Goal: Use online tool/utility: Utilize a website feature to perform a specific function

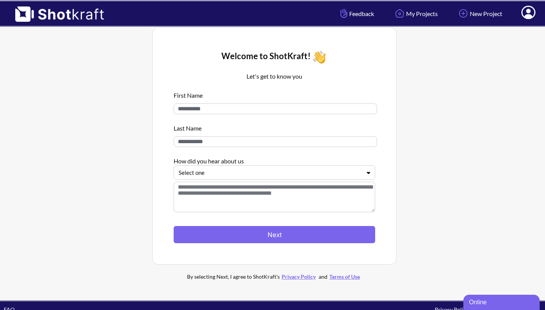
click at [273, 110] on input at bounding box center [275, 108] width 203 height 11
type input "******"
type input "*******"
click at [257, 175] on div at bounding box center [270, 172] width 182 height 9
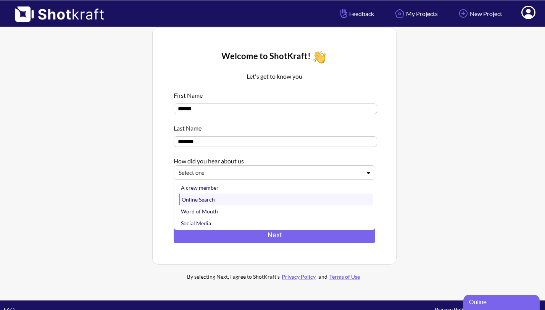
click at [227, 203] on div "Online Search" at bounding box center [276, 200] width 194 height 12
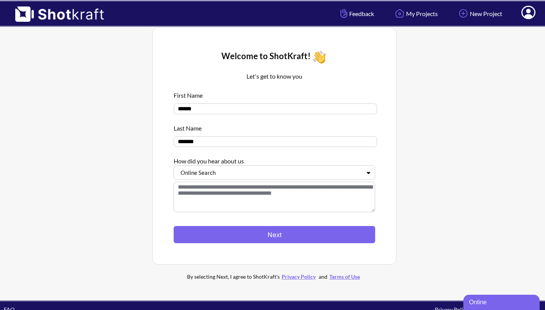
click at [224, 202] on textarea at bounding box center [275, 197] width 202 height 31
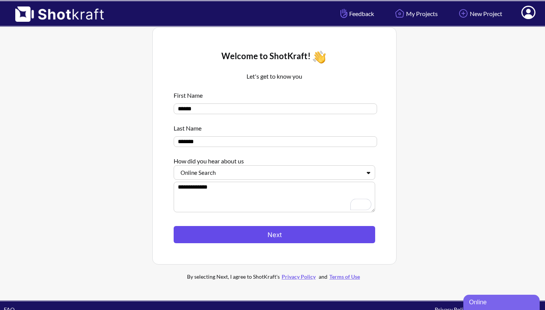
type textarea "**********"
click at [259, 236] on button "Next" at bounding box center [275, 234] width 202 height 17
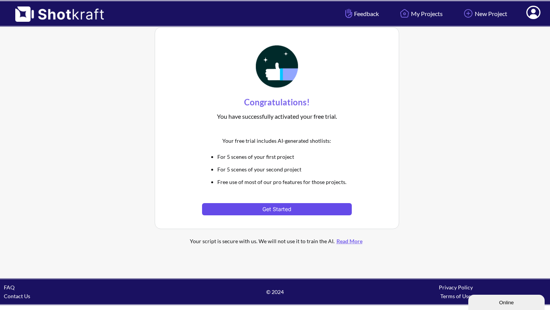
click at [274, 212] on button "Get Started" at bounding box center [276, 209] width 149 height 12
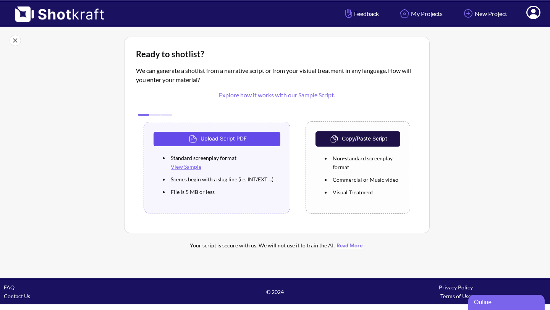
click at [223, 136] on button "Upload Script PDF" at bounding box center [216, 139] width 127 height 15
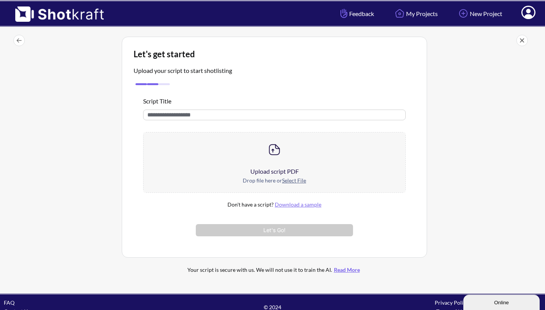
click at [160, 119] on input "text" at bounding box center [274, 115] width 263 height 11
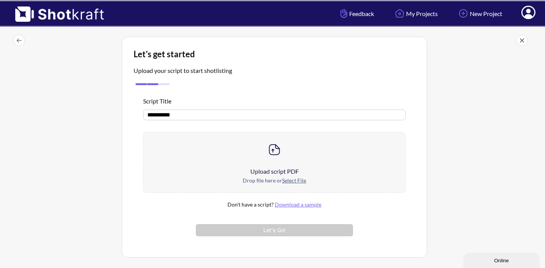
type input "*********"
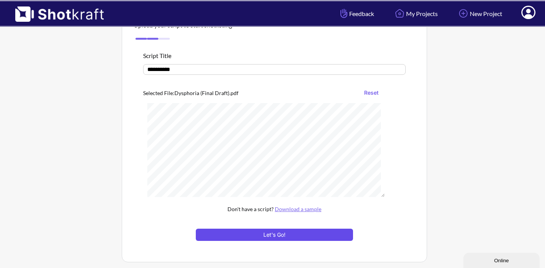
click at [254, 233] on button "Let's Go!" at bounding box center [274, 235] width 157 height 12
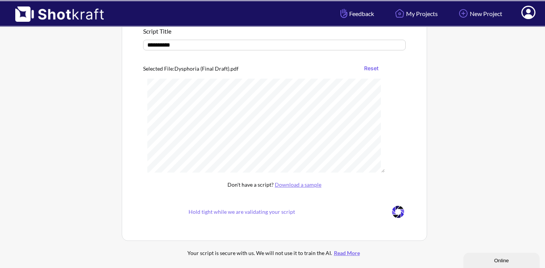
scroll to position [42, 0]
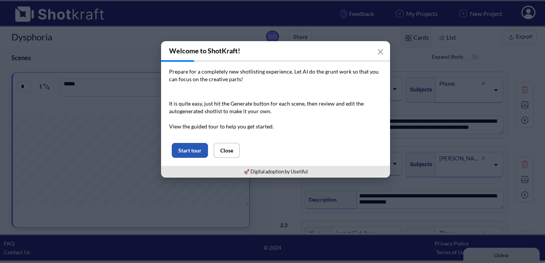
click at [190, 147] on button "Start tour" at bounding box center [190, 150] width 36 height 15
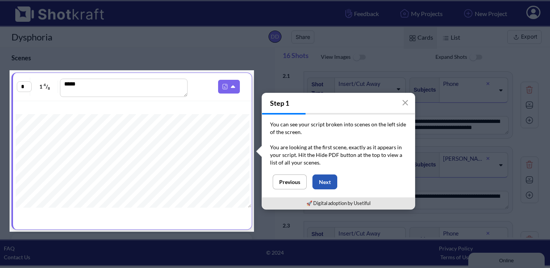
click at [328, 178] on button "Next" at bounding box center [324, 181] width 25 height 15
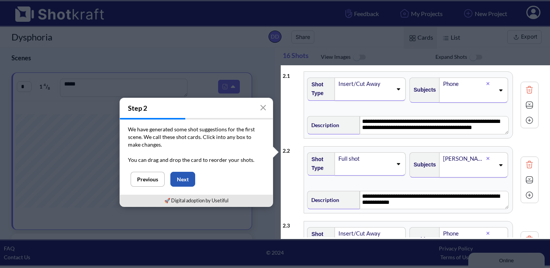
click at [180, 181] on button "Next" at bounding box center [182, 179] width 25 height 15
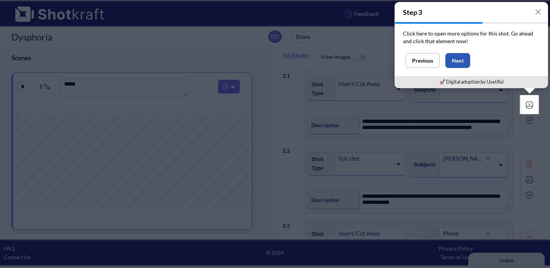
click at [462, 65] on button "Next" at bounding box center [457, 60] width 25 height 15
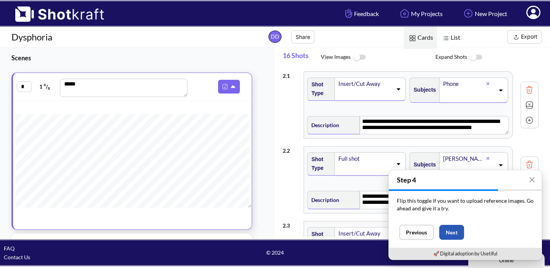
click at [455, 236] on button "Next" at bounding box center [451, 232] width 25 height 15
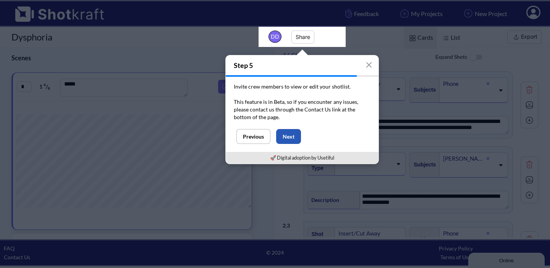
click at [287, 137] on button "Next" at bounding box center [288, 136] width 25 height 15
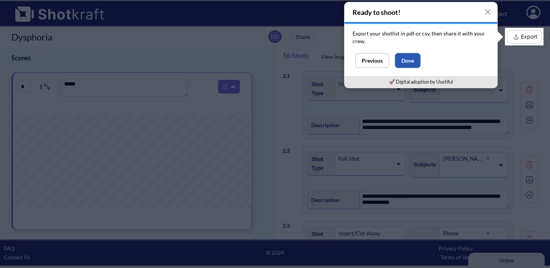
click at [413, 58] on button "Done" at bounding box center [408, 60] width 26 height 15
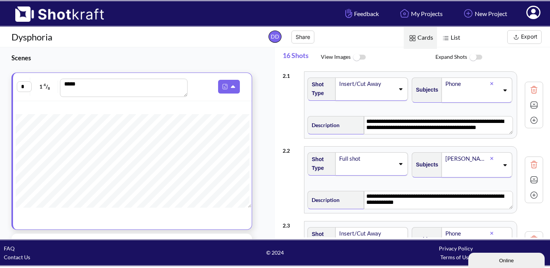
click at [399, 90] on icon at bounding box center [400, 90] width 3 height 2
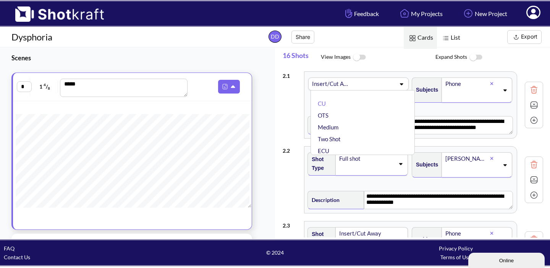
click at [399, 90] on div "CU OTS Medium Two Shot ECU Wide Master shot Cowboy Insert POV Full Shot Establi…" at bounding box center [362, 122] width 104 height 65
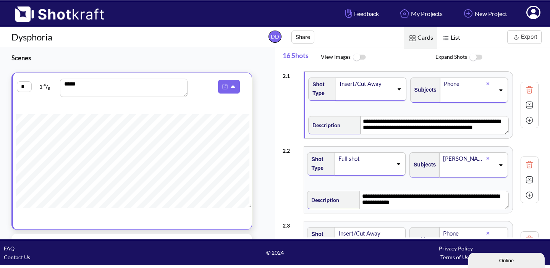
click at [475, 57] on img at bounding box center [475, 57] width 17 height 16
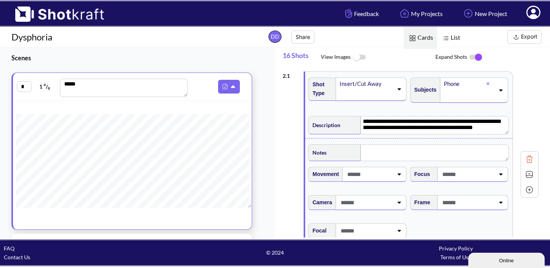
click at [475, 58] on img at bounding box center [475, 57] width 17 height 16
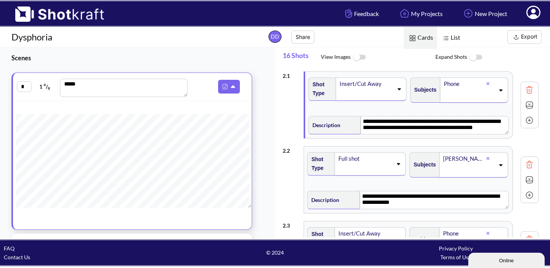
click at [358, 60] on img at bounding box center [358, 57] width 17 height 16
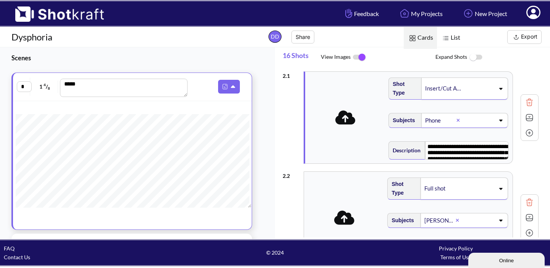
click at [358, 61] on img at bounding box center [358, 57] width 17 height 16
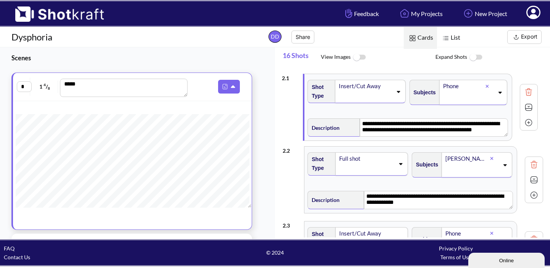
drag, startPoint x: 293, startPoint y: 104, endPoint x: 292, endPoint y: 109, distance: 4.7
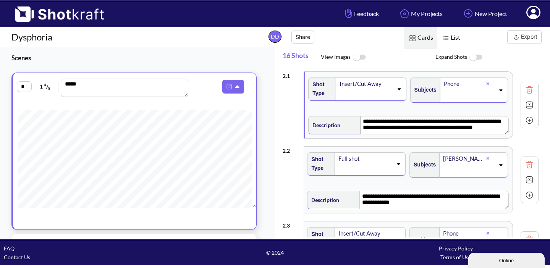
scroll to position [519, 0]
click at [229, 86] on img at bounding box center [229, 87] width 10 height 10
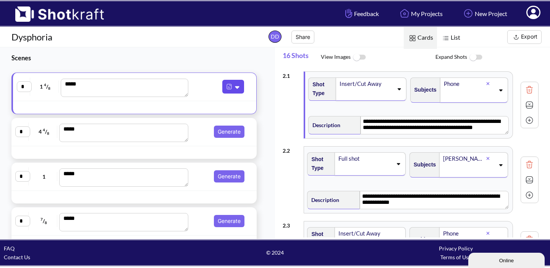
click at [234, 87] on icon at bounding box center [238, 87] width 8 height 7
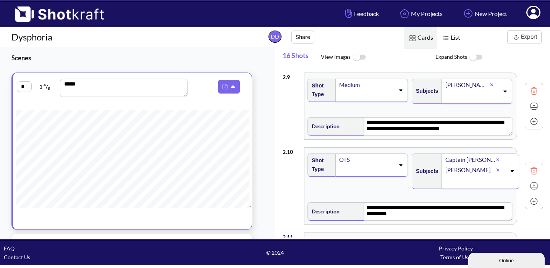
scroll to position [615, 0]
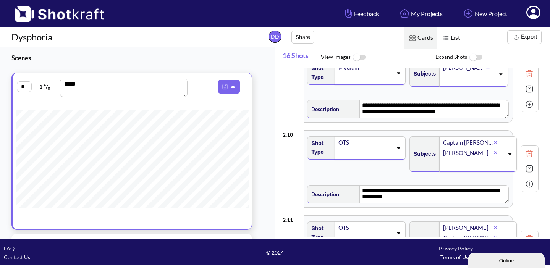
click at [526, 41] on button "Export" at bounding box center [524, 37] width 34 height 14
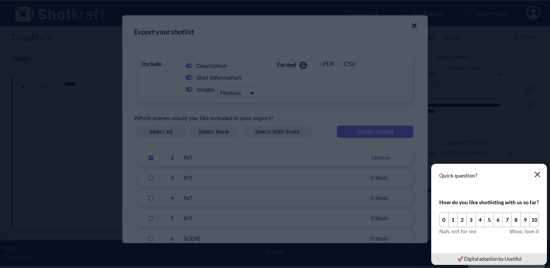
click at [537, 173] on icon "button" at bounding box center [537, 174] width 6 height 6
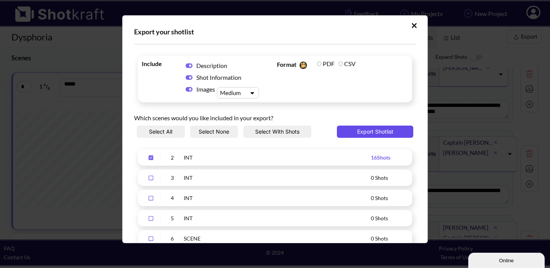
click at [347, 130] on button "Export Shotlist" at bounding box center [375, 132] width 76 height 12
click at [412, 26] on button "Upload Script" at bounding box center [413, 25] width 13 height 12
